Goal: Task Accomplishment & Management: Use online tool/utility

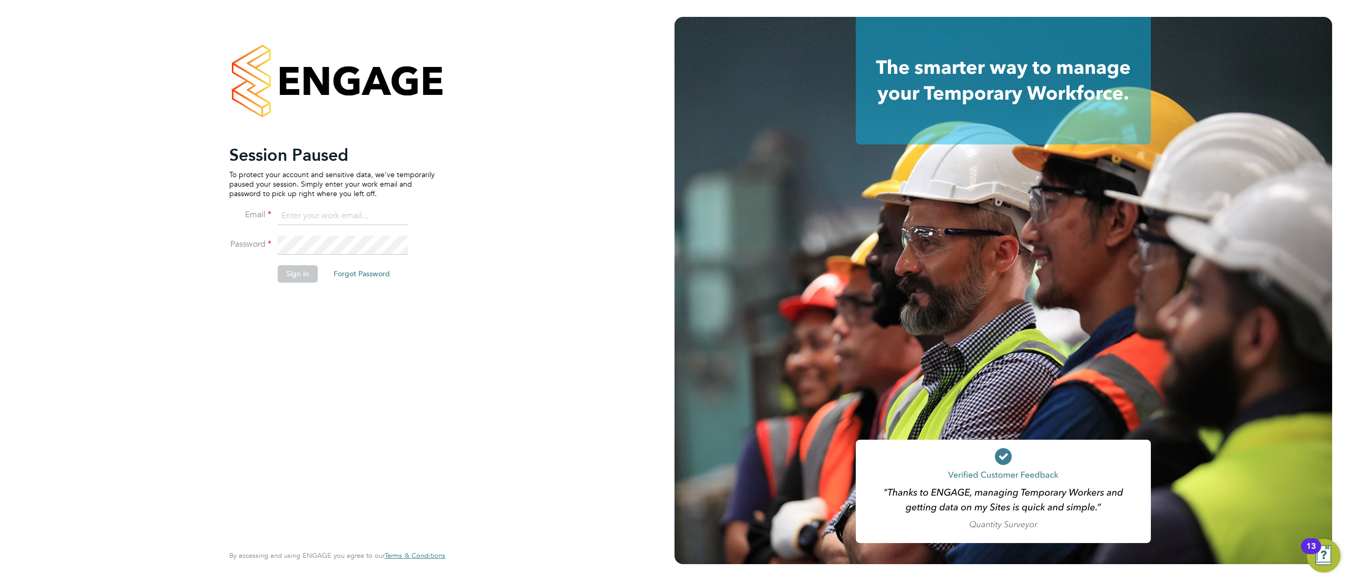
type input "[EMAIL_ADDRESS][DOMAIN_NAME]"
click at [296, 276] on button "Sign In" at bounding box center [298, 273] width 40 height 17
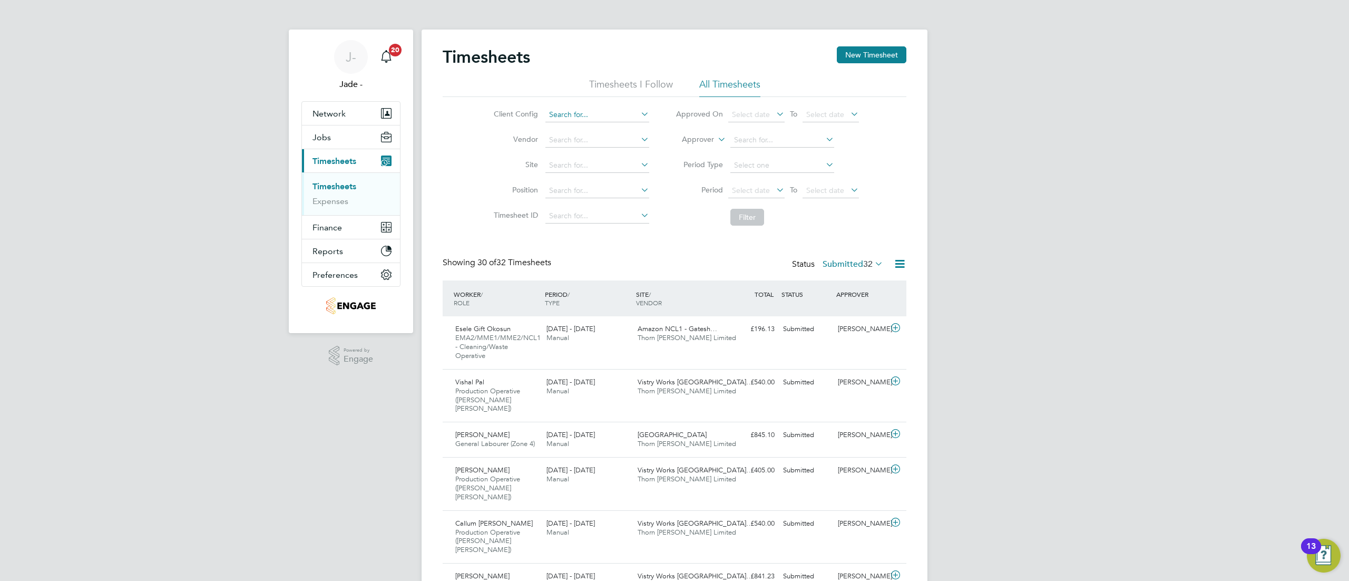
click at [578, 113] on input at bounding box center [597, 114] width 104 height 15
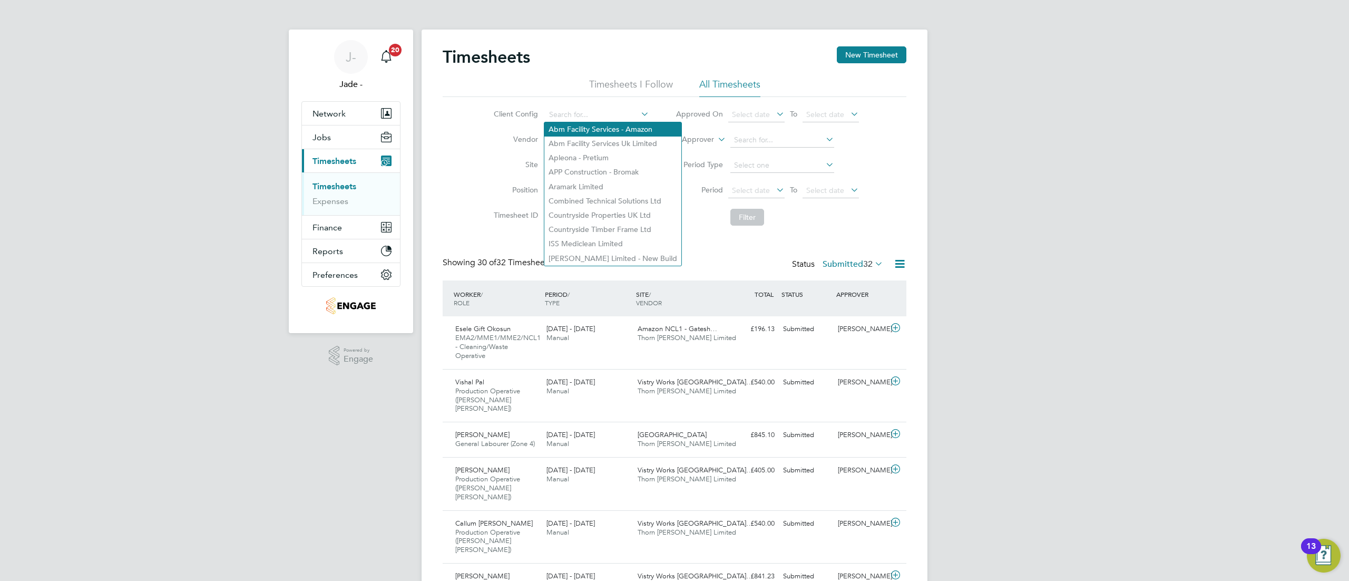
click at [594, 130] on li "Abm Facility Services - Amazon" at bounding box center [612, 129] width 137 height 14
type input "Abm Facility Services - Amazon"
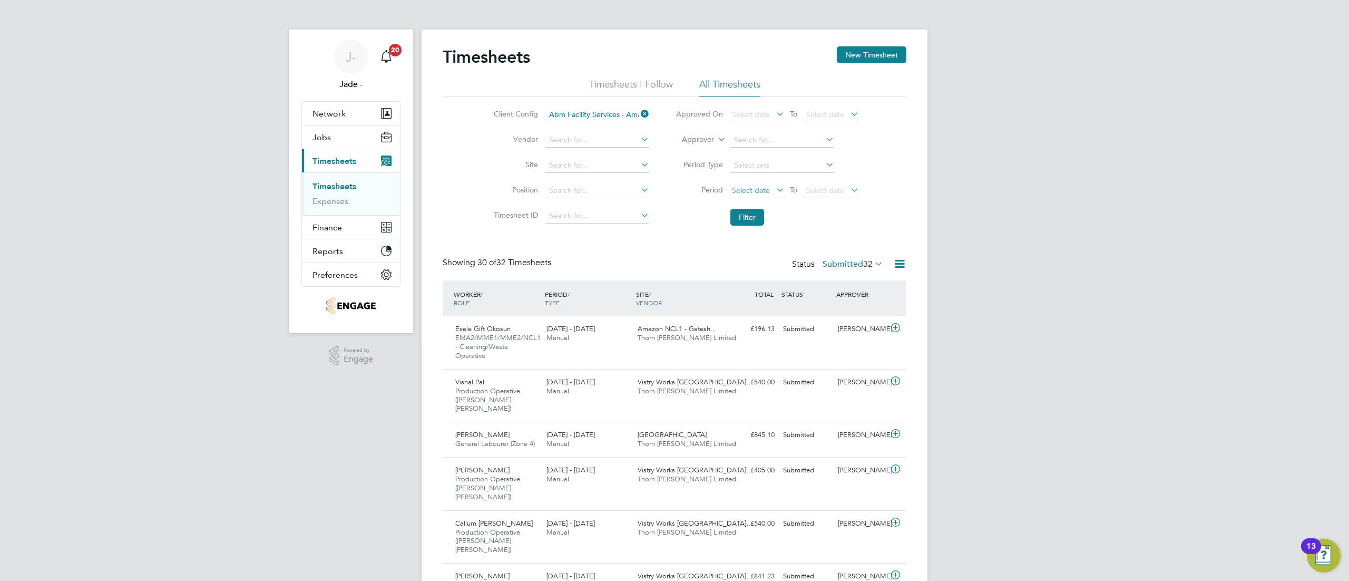
click at [752, 185] on span "Select date" at bounding box center [751, 189] width 38 height 9
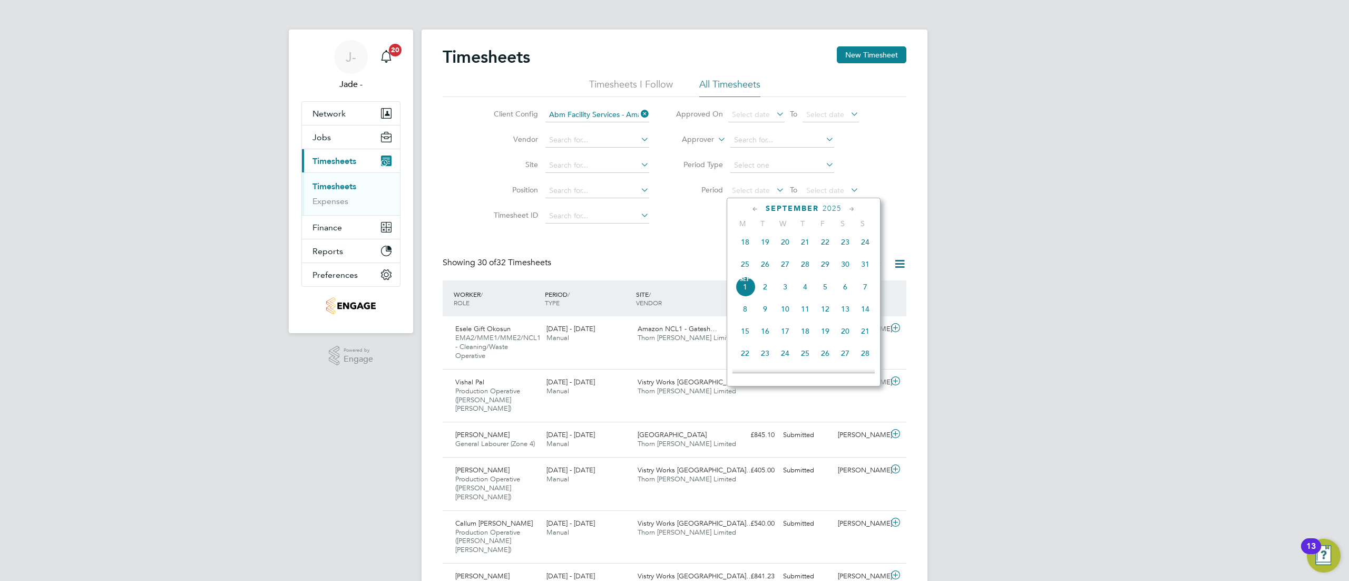
click at [849, 246] on span "23" at bounding box center [845, 242] width 20 height 20
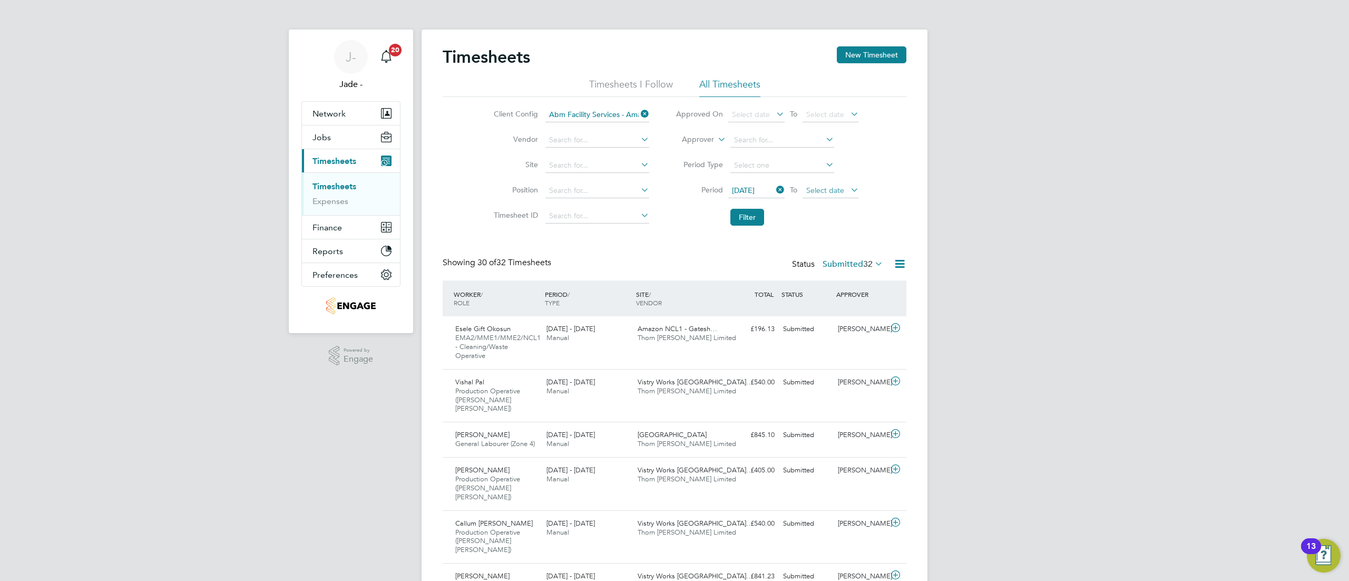
click at [837, 188] on span "Select date" at bounding box center [825, 189] width 38 height 9
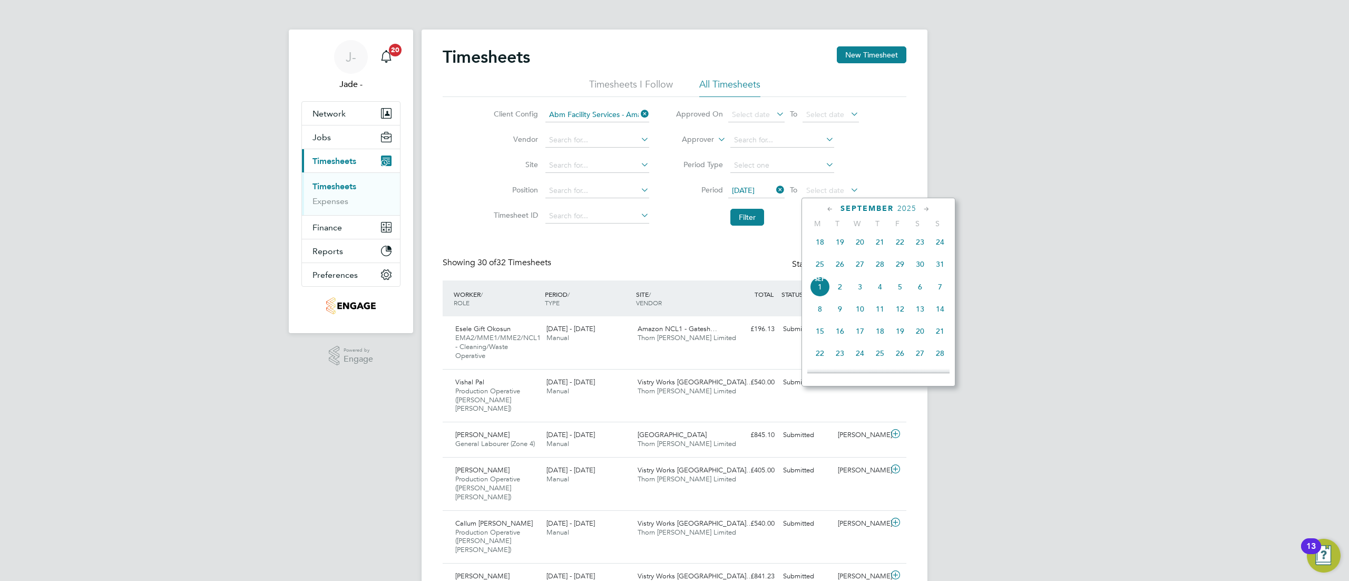
click at [901, 262] on span "29" at bounding box center [900, 264] width 20 height 20
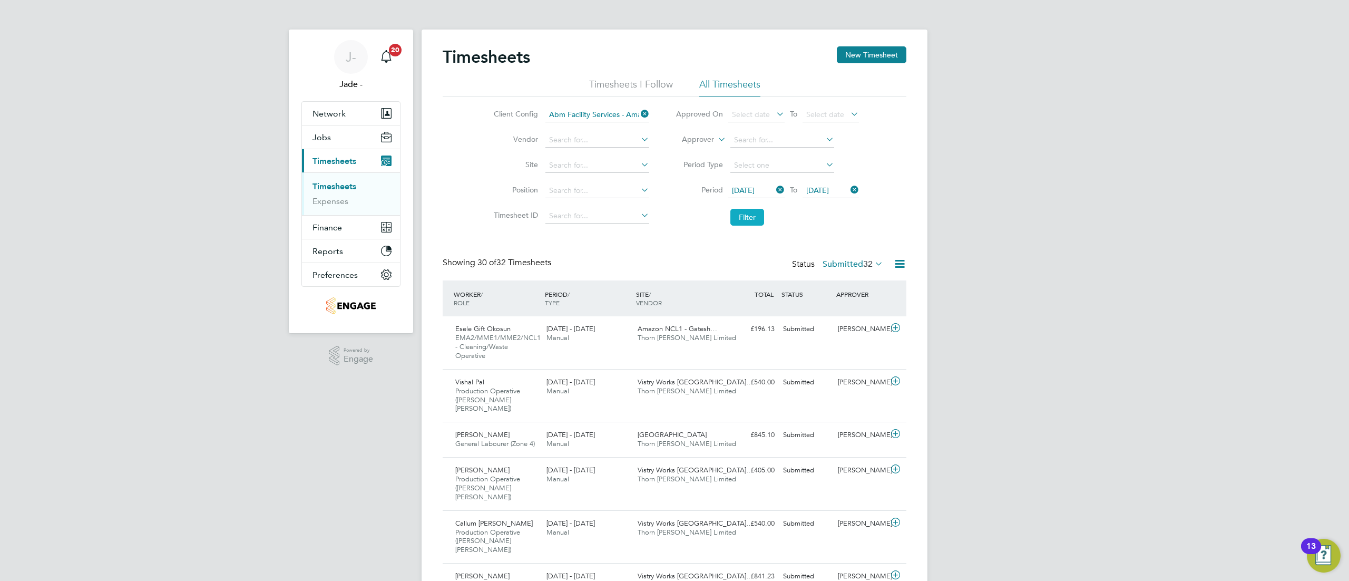
click at [739, 217] on button "Filter" at bounding box center [747, 217] width 34 height 17
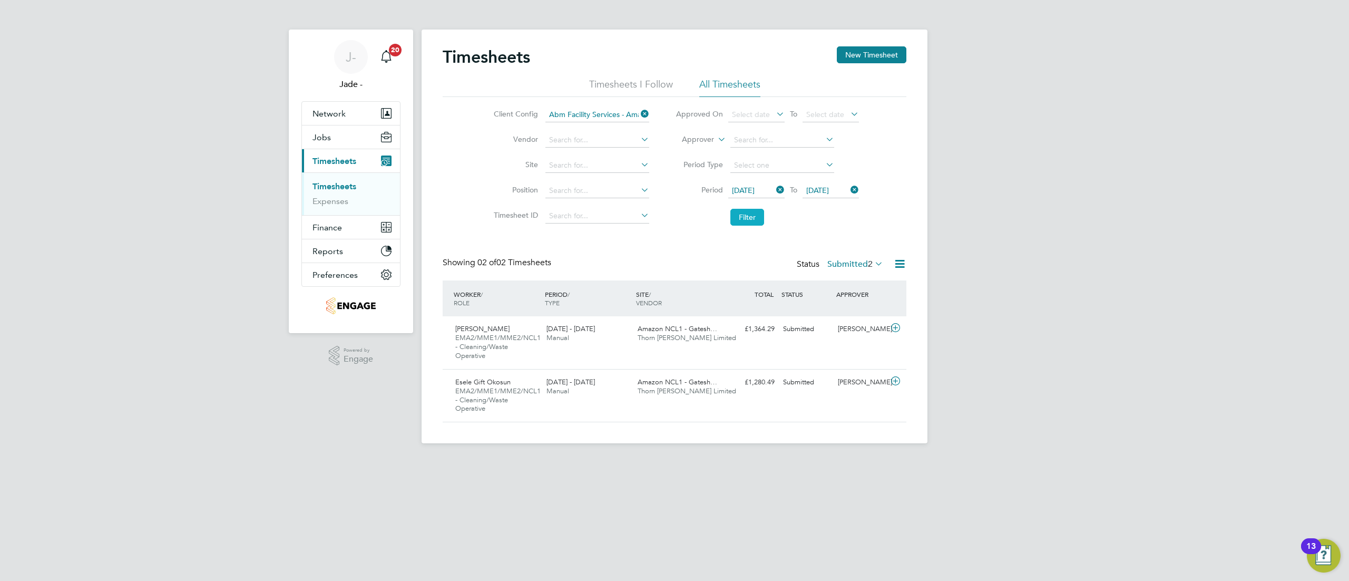
click at [746, 214] on button "Filter" at bounding box center [747, 217] width 34 height 17
